Goal: Browse casually: Explore the website without a specific task or goal

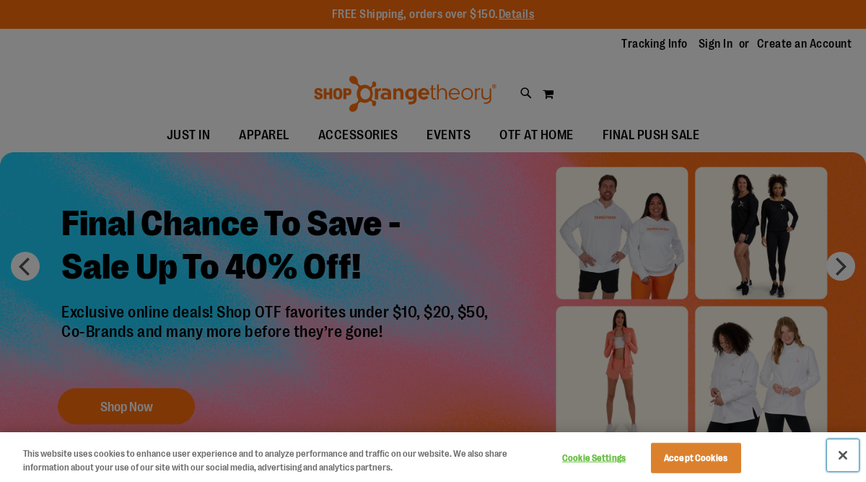
click at [849, 454] on button "Close" at bounding box center [843, 456] width 32 height 32
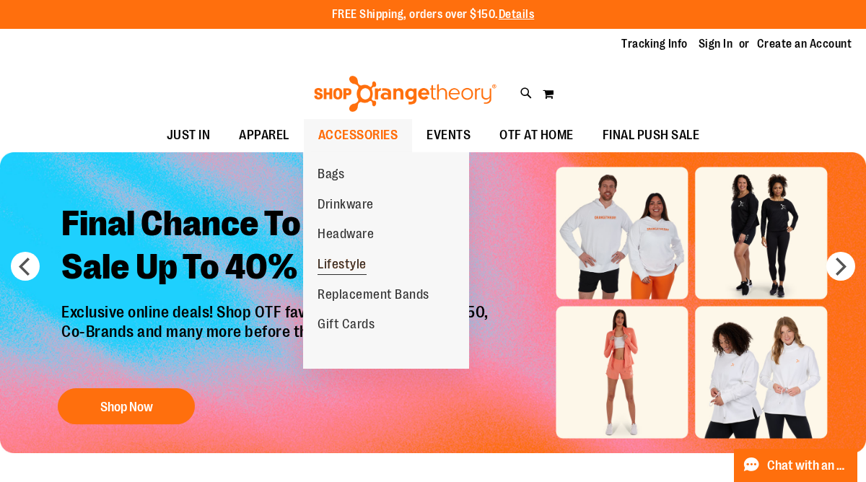
click at [348, 264] on span "Lifestyle" at bounding box center [342, 266] width 49 height 18
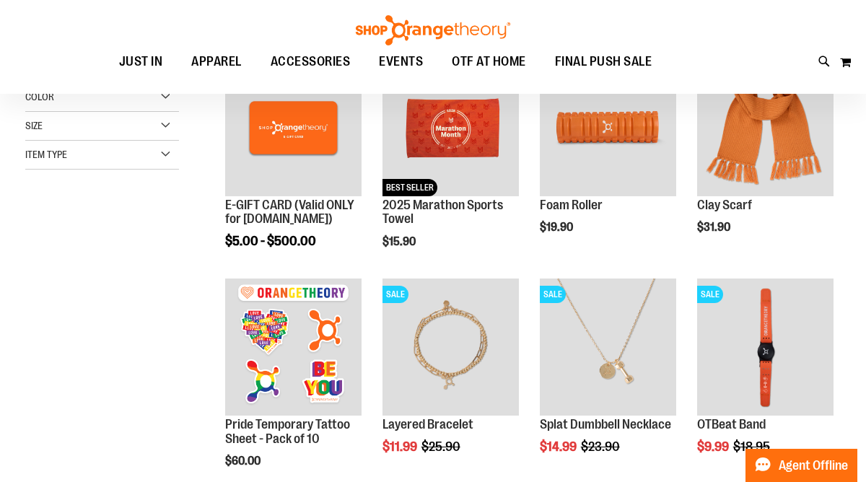
scroll to position [126, 0]
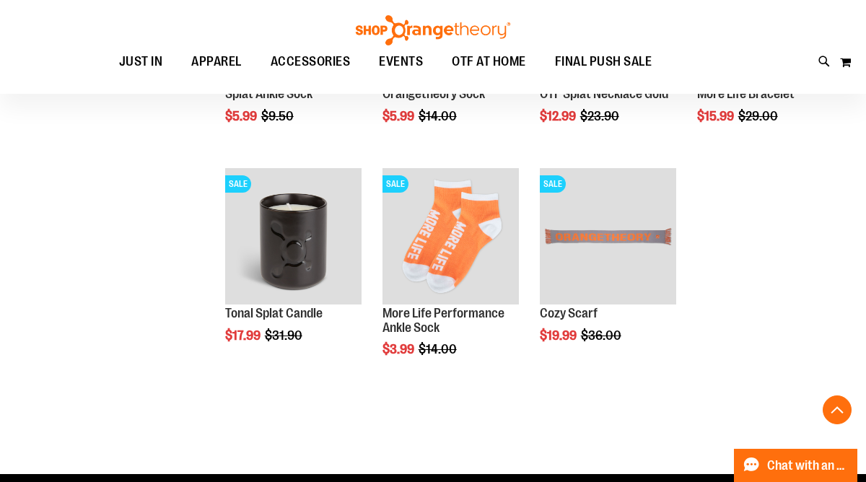
scroll to position [630, 0]
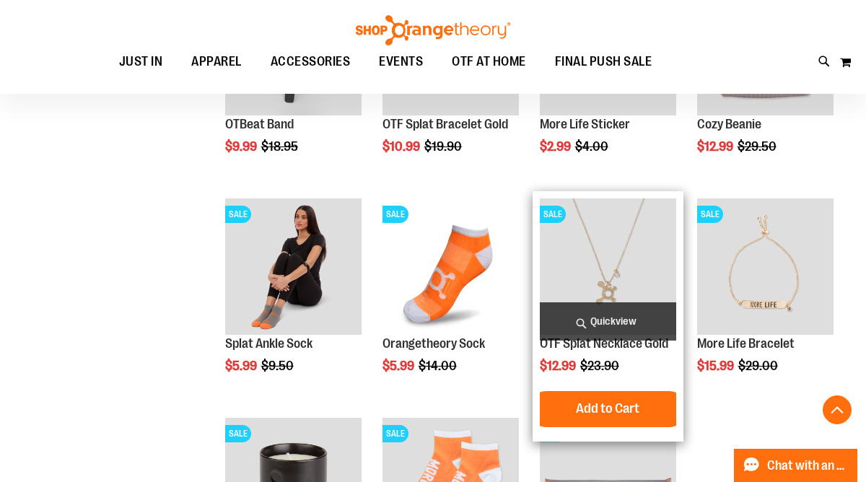
scroll to position [289, 0]
